Goal: Information Seeking & Learning: Check status

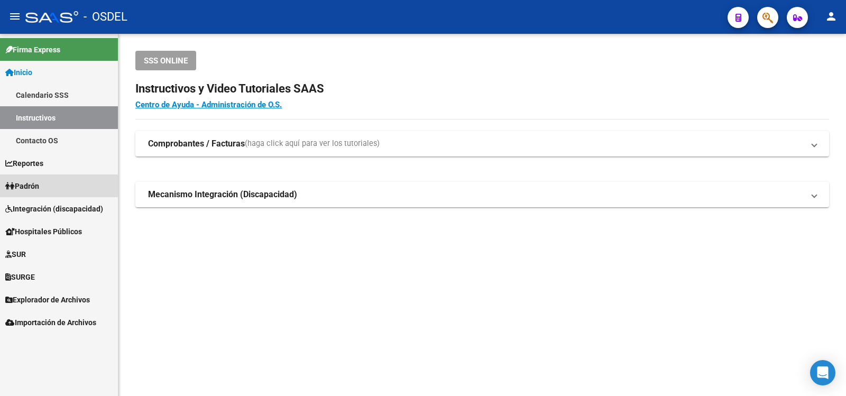
click at [35, 183] on span "Padrón" at bounding box center [22, 186] width 34 height 12
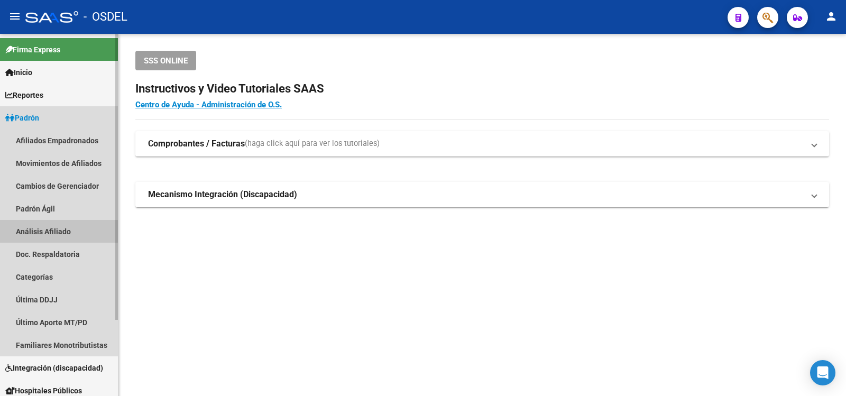
click at [58, 229] on link "Análisis Afiliado" at bounding box center [59, 231] width 118 height 23
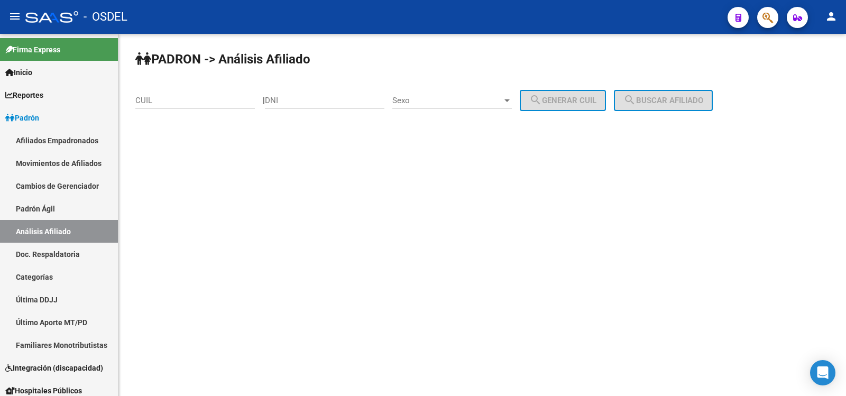
click at [299, 101] on input "DNI" at bounding box center [324, 101] width 119 height 10
type input "36954833"
click at [512, 102] on div at bounding box center [507, 100] width 10 height 8
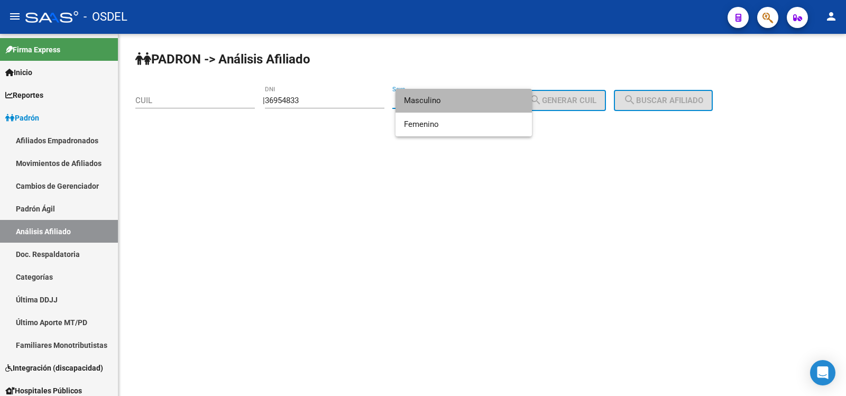
drag, startPoint x: 423, startPoint y: 98, endPoint x: 477, endPoint y: 86, distance: 54.6
click at [431, 94] on span "Masculino" at bounding box center [463, 101] width 119 height 24
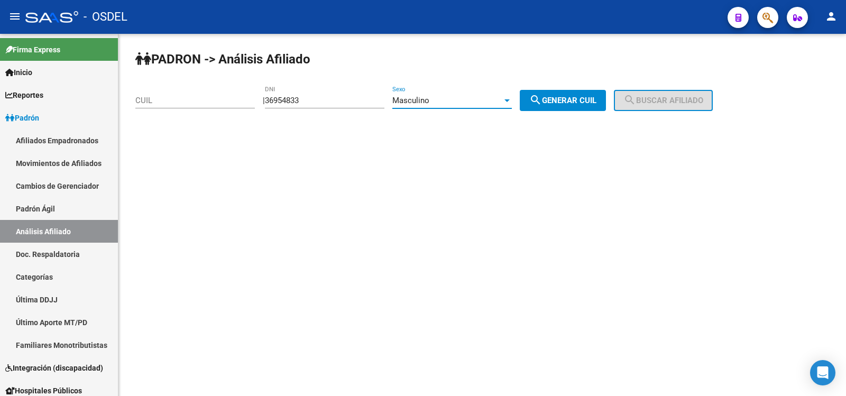
click at [573, 97] on span "search Generar CUIL" at bounding box center [562, 101] width 67 height 10
type input "20-36954833-7"
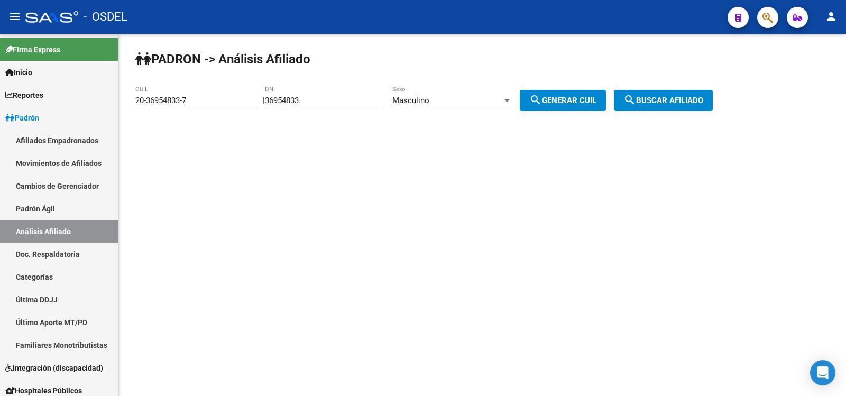
drag, startPoint x: 696, startPoint y: 98, endPoint x: 690, endPoint y: 101, distance: 6.4
click at [695, 98] on span "search Buscar afiliado" at bounding box center [663, 101] width 80 height 10
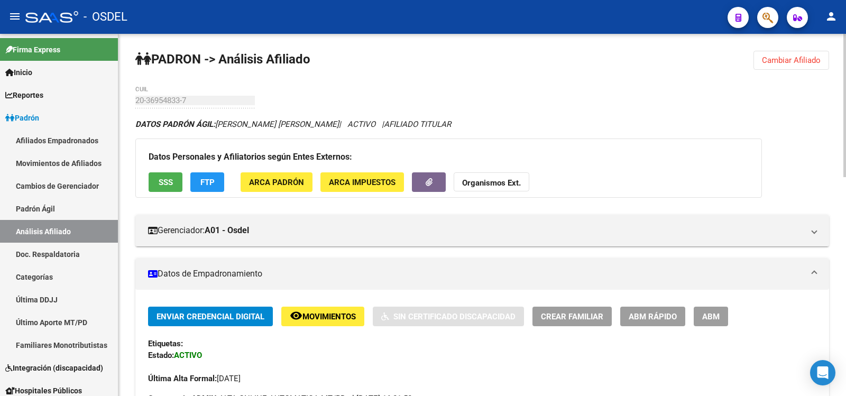
click at [164, 181] on span "SSS" at bounding box center [166, 183] width 14 height 10
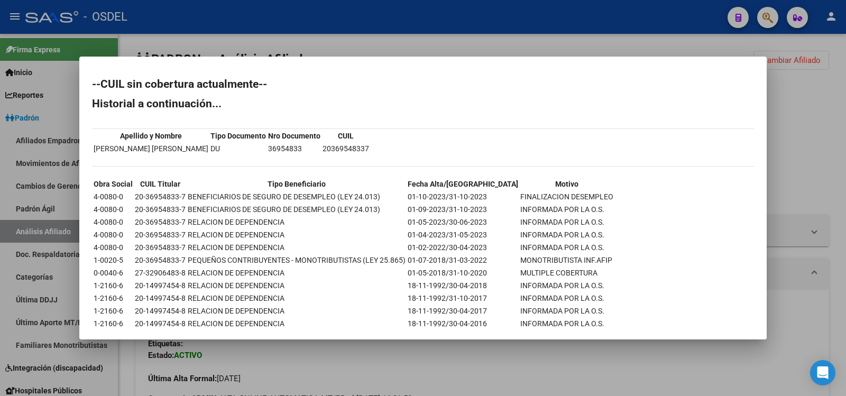
click at [569, 17] on div at bounding box center [423, 198] width 846 height 396
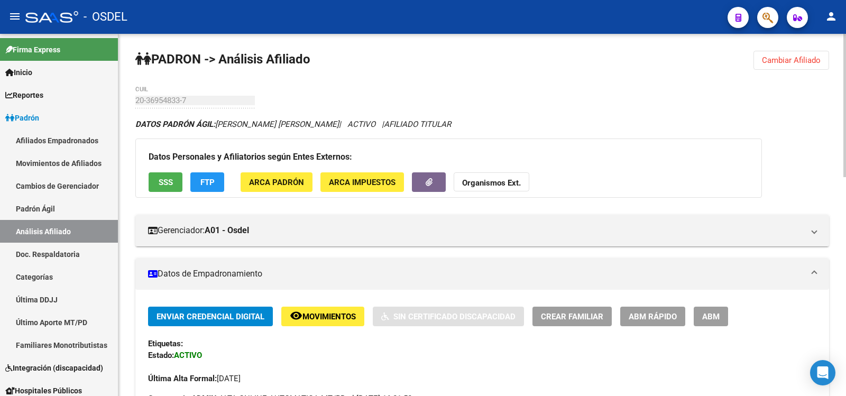
click at [167, 178] on span "SSS" at bounding box center [166, 183] width 14 height 10
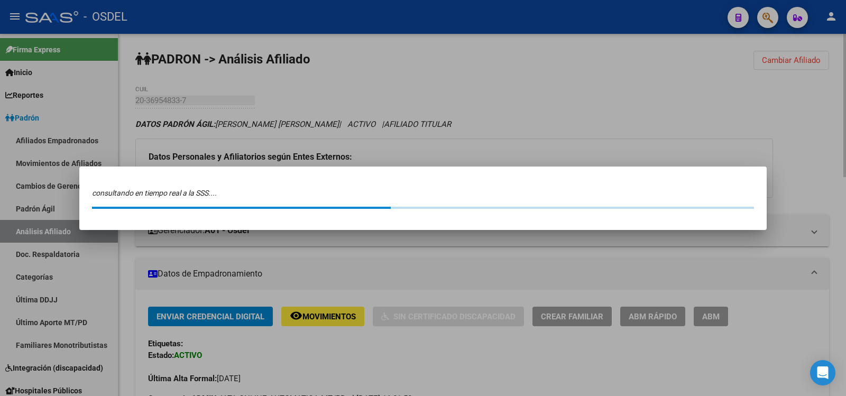
click at [167, 178] on div "consultando en tiempo real a la SSS...." at bounding box center [422, 198] width 687 height 63
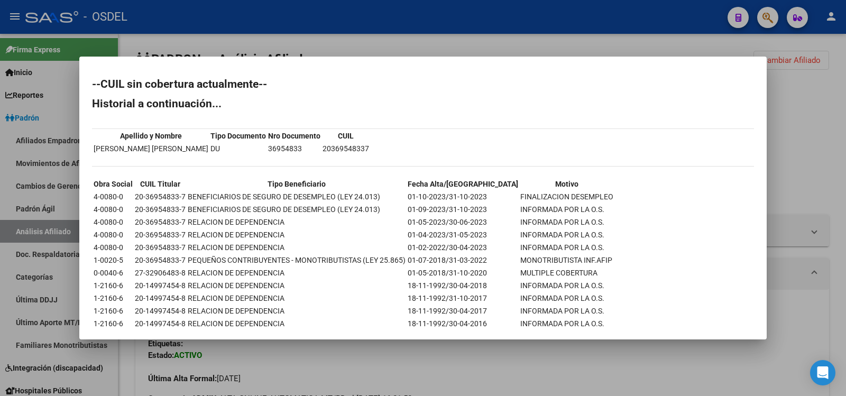
click at [484, 15] on div at bounding box center [423, 198] width 846 height 396
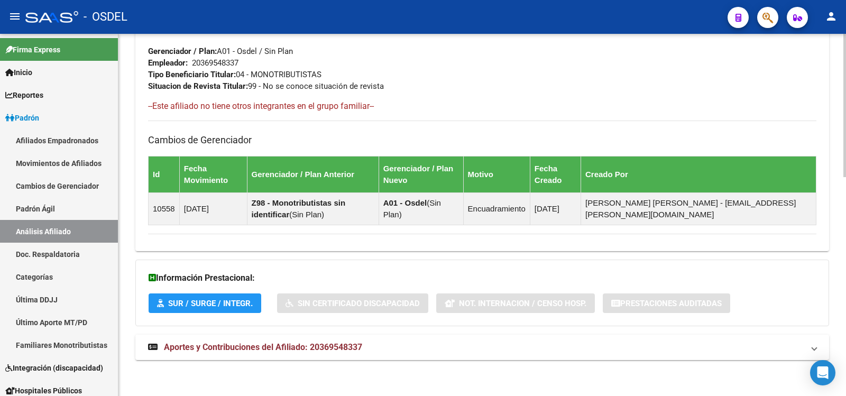
scroll to position [552, 0]
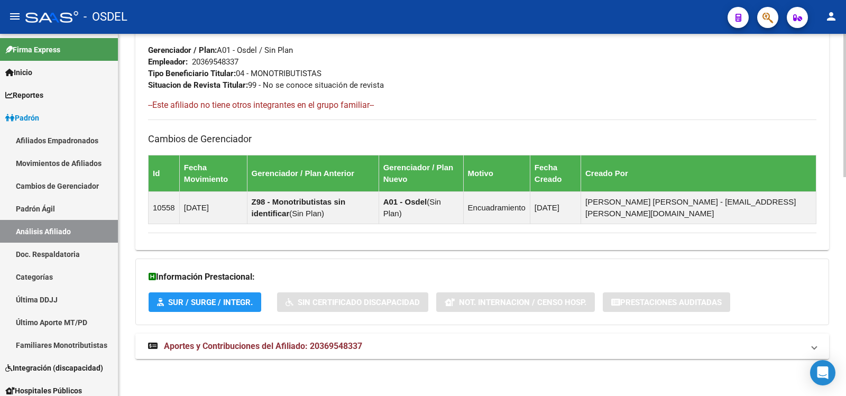
click at [248, 344] on span "Aportes y Contribuciones del Afiliado: 20369548337" at bounding box center [263, 346] width 198 height 10
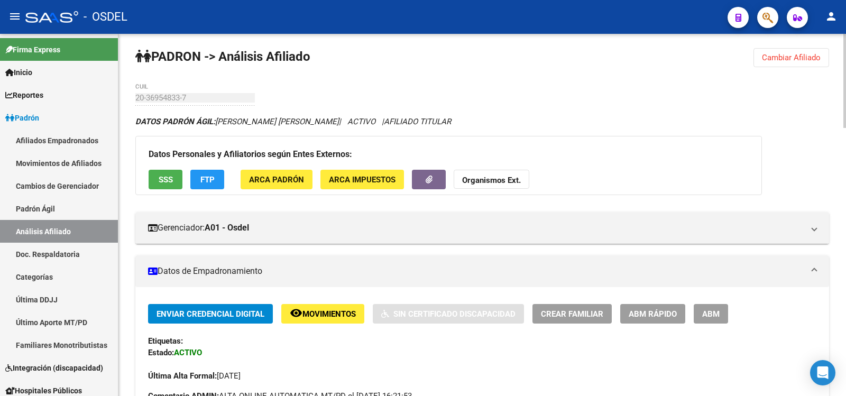
scroll to position [0, 0]
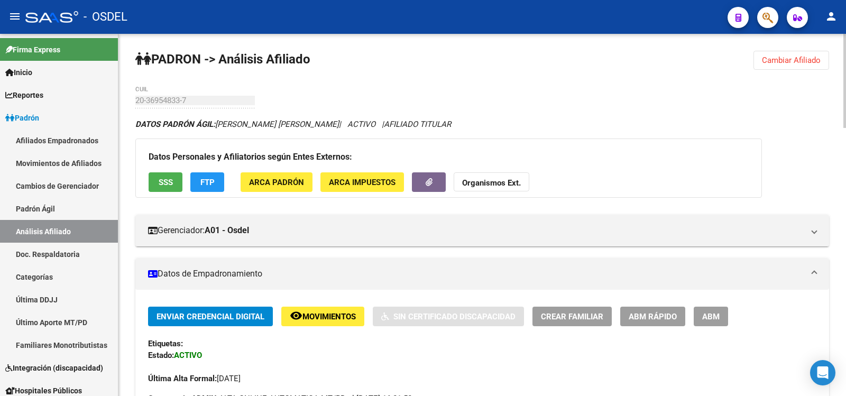
click at [164, 180] on span "SSS" at bounding box center [166, 183] width 14 height 10
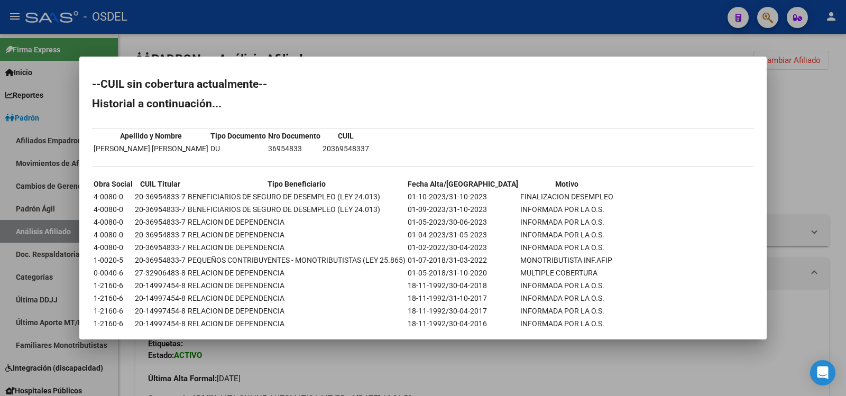
click at [584, 18] on div at bounding box center [423, 198] width 846 height 396
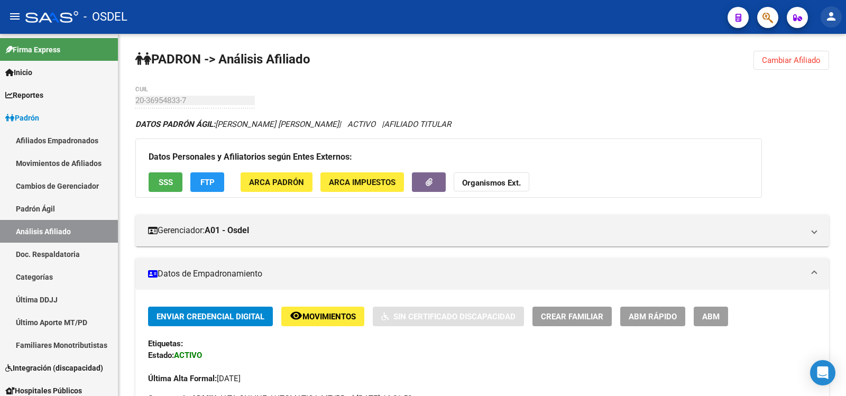
click at [833, 16] on mat-icon "person" at bounding box center [831, 16] width 13 height 13
click at [815, 66] on button "exit_to_app Salir" at bounding box center [809, 69] width 64 height 25
